Goal: Task Accomplishment & Management: Complete application form

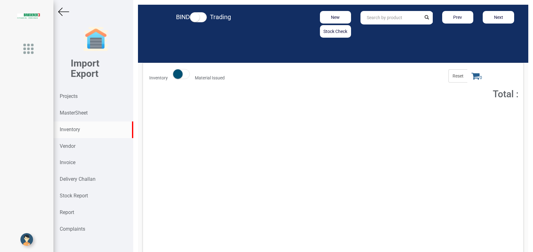
click at [76, 98] on strong "Projects" at bounding box center [69, 96] width 18 height 6
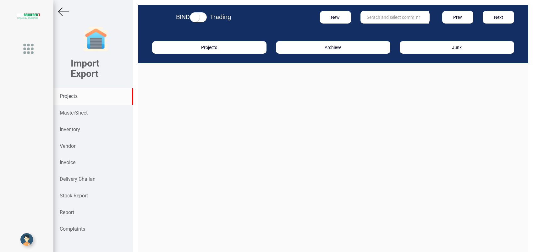
click at [364, 20] on input "text" at bounding box center [394, 17] width 68 height 13
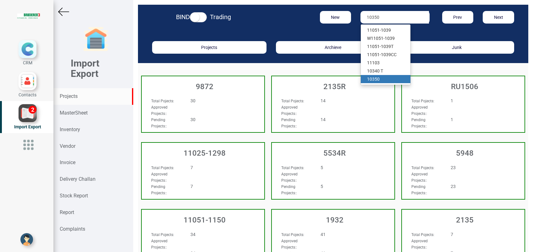
type input "10350"
click at [382, 80] on link "103 50" at bounding box center [386, 79] width 50 height 8
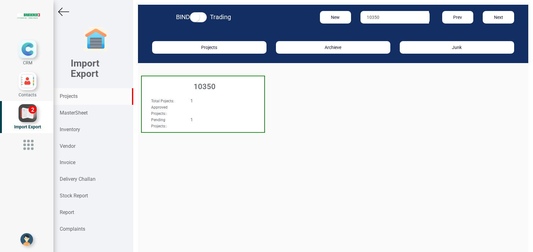
click at [206, 89] on h3 "10350" at bounding box center [204, 87] width 119 height 8
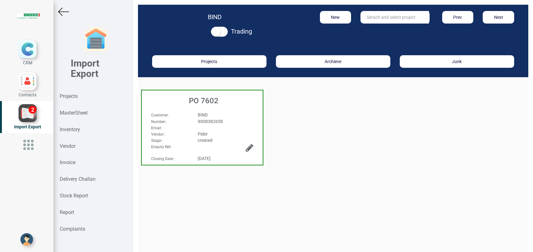
click at [212, 112] on div "BIND" at bounding box center [225, 115] width 65 height 6
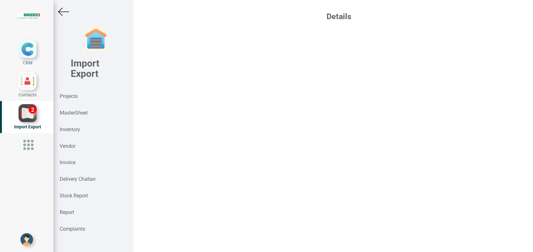
select select "USD"
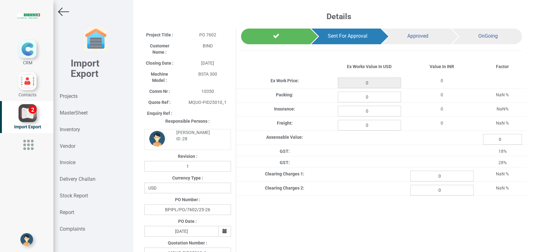
type input "25950"
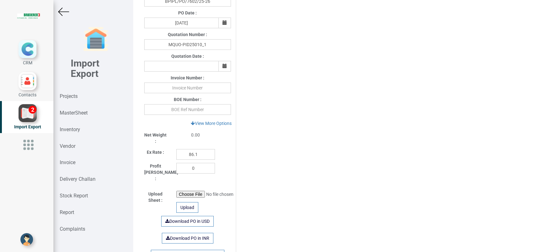
scroll to position [209, 0]
click at [181, 87] on input "text" at bounding box center [187, 87] width 87 height 11
type input "PB-25008 [DATE]"
click at [194, 153] on input "86.1" at bounding box center [195, 154] width 39 height 11
type input "86.8"
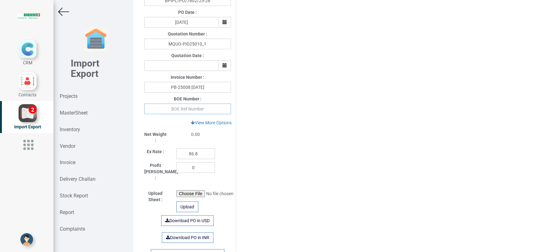
click at [183, 109] on input "text" at bounding box center [187, 109] width 87 height 11
type input "3589150 [DATE]"
click at [275, 157] on div "Project Title : PO 7602 Customer Name : BIND Closing Date : [DATE] Machine Mode…" at bounding box center [332, 65] width 387 height 492
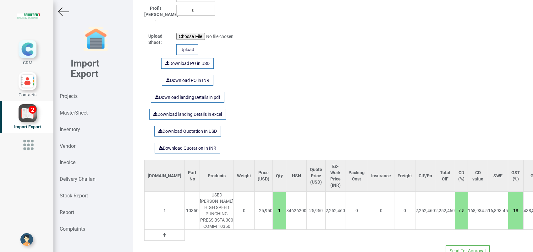
scroll to position [400, 0]
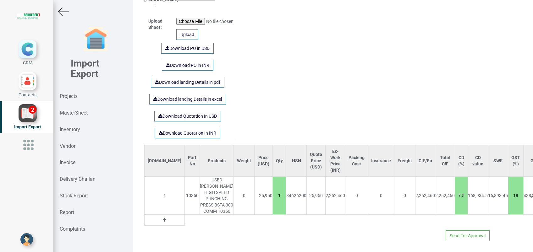
click at [455, 190] on input "7.5" at bounding box center [461, 195] width 13 height 11
type input "8"
click at [455, 190] on input "7.87561" at bounding box center [461, 195] width 13 height 11
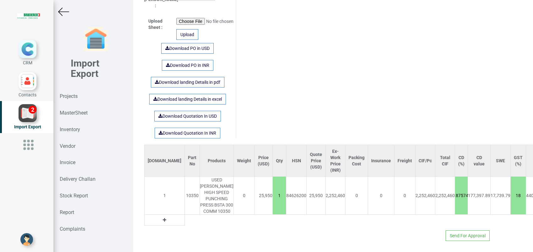
type input "7.87574"
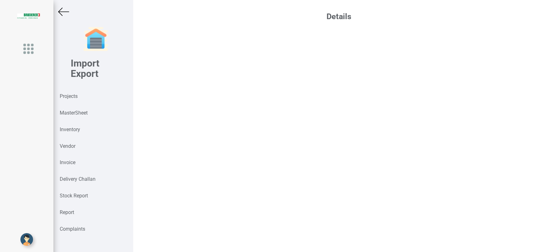
select select "USD"
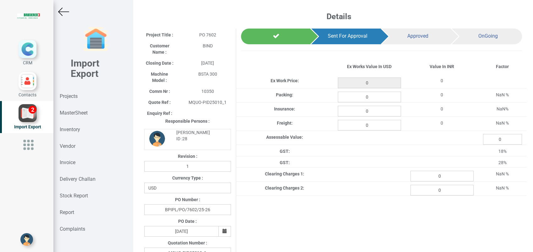
type input "25950"
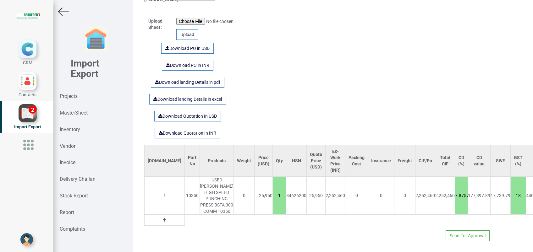
scroll to position [5, 0]
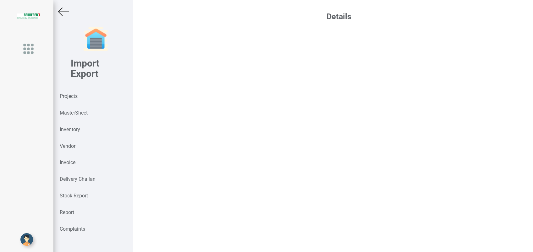
scroll to position [5, 0]
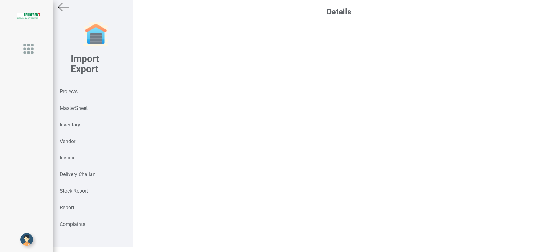
select select "USD"
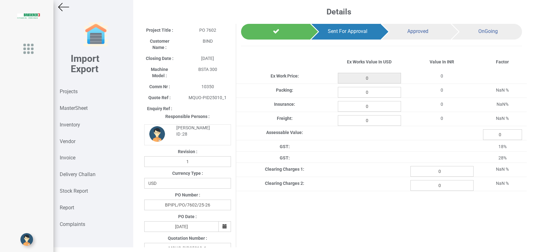
type input "25950"
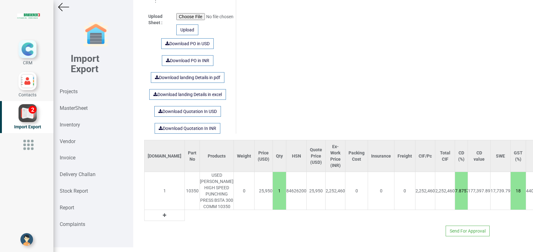
scroll to position [400, 0]
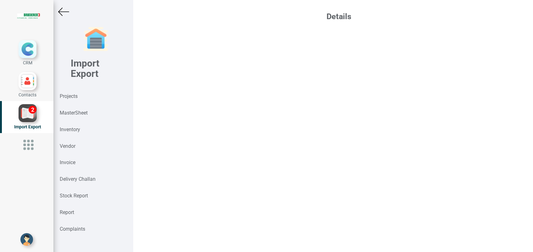
scroll to position [5, 0]
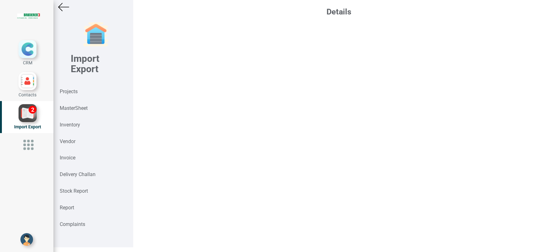
select select "USD"
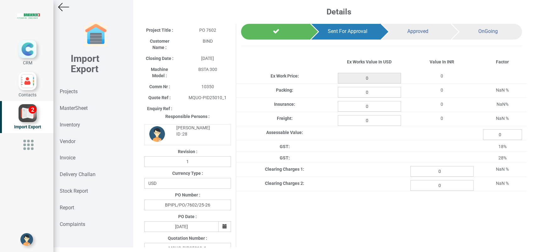
type input "25950"
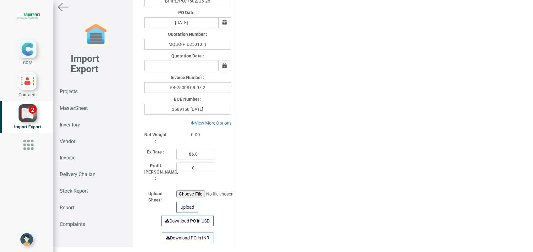
scroll to position [209, 0]
